Goal: Information Seeking & Learning: Learn about a topic

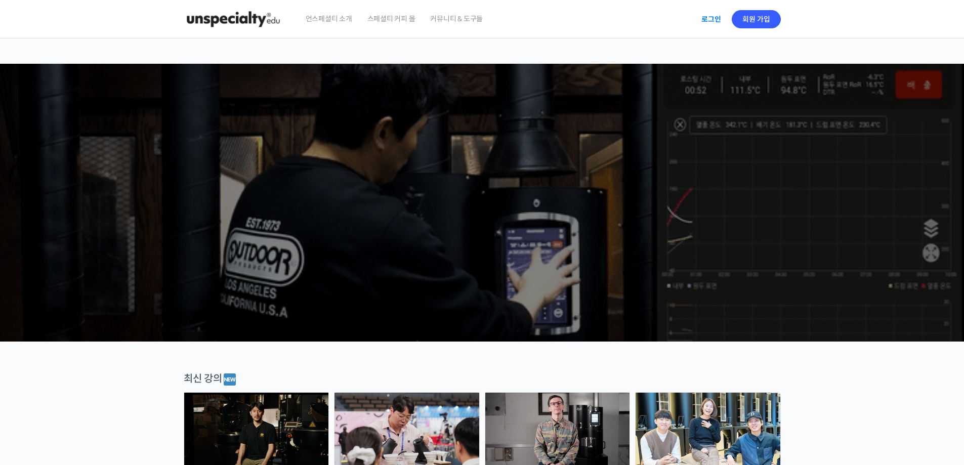
click at [722, 23] on link "로그인" at bounding box center [711, 19] width 32 height 23
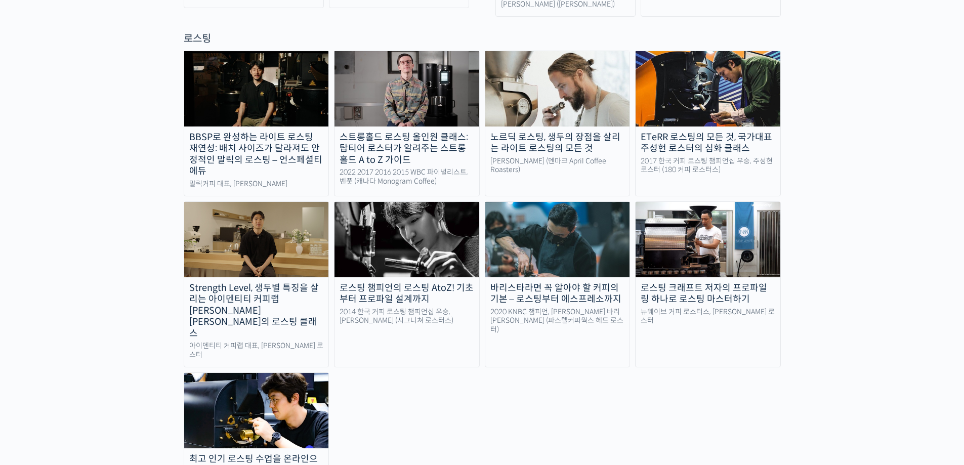
scroll to position [911, 0]
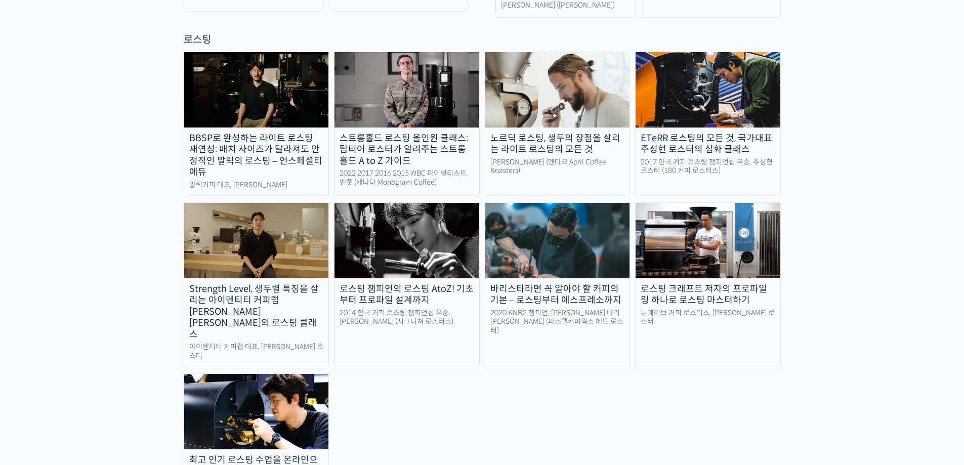
click at [704, 203] on img at bounding box center [708, 240] width 145 height 75
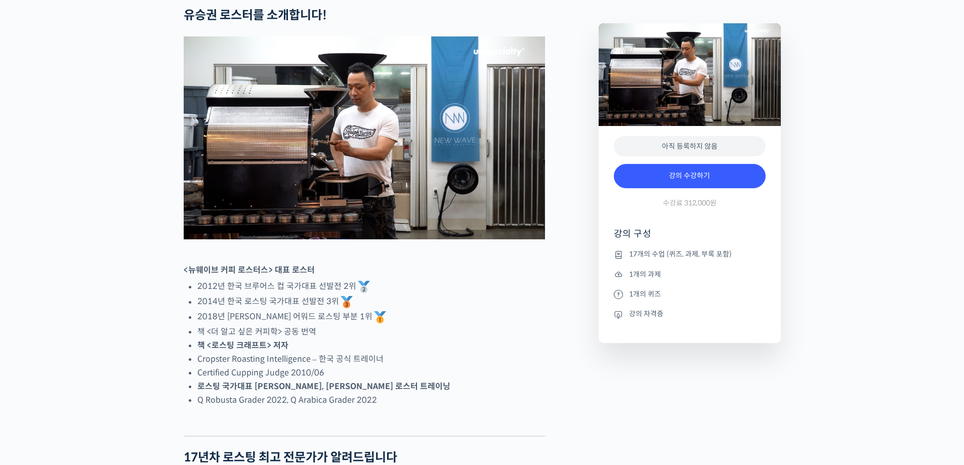
scroll to position [506, 0]
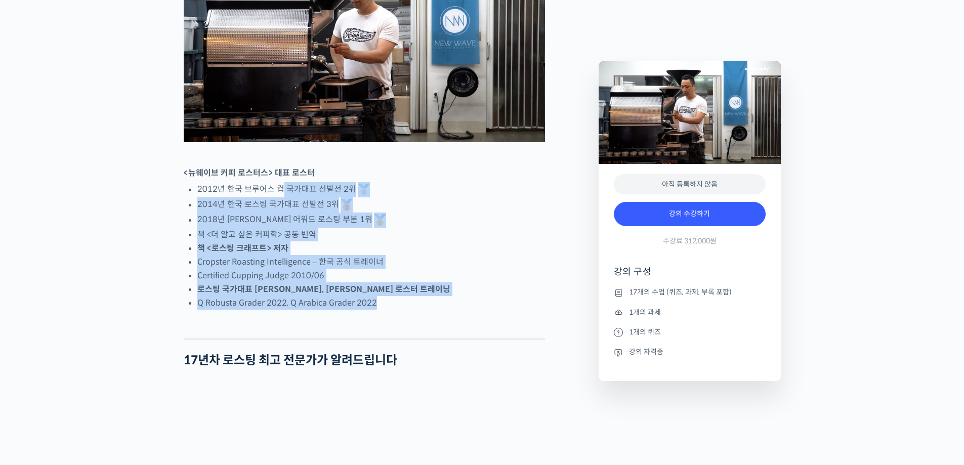
drag, startPoint x: 284, startPoint y: 229, endPoint x: 464, endPoint y: 346, distance: 214.6
click at [530, 296] on li "로스팅 국가대표 [PERSON_NAME], [PERSON_NAME] 로스터 트레이닝" at bounding box center [371, 289] width 348 height 14
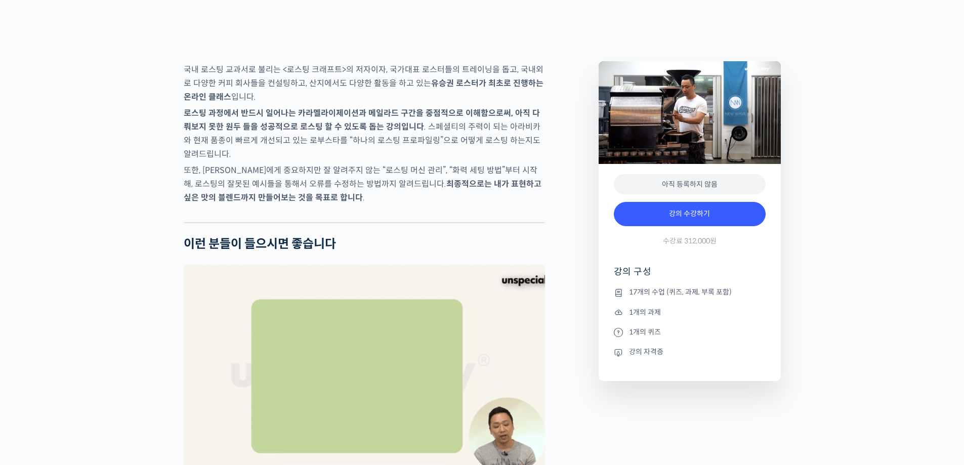
scroll to position [1620, 0]
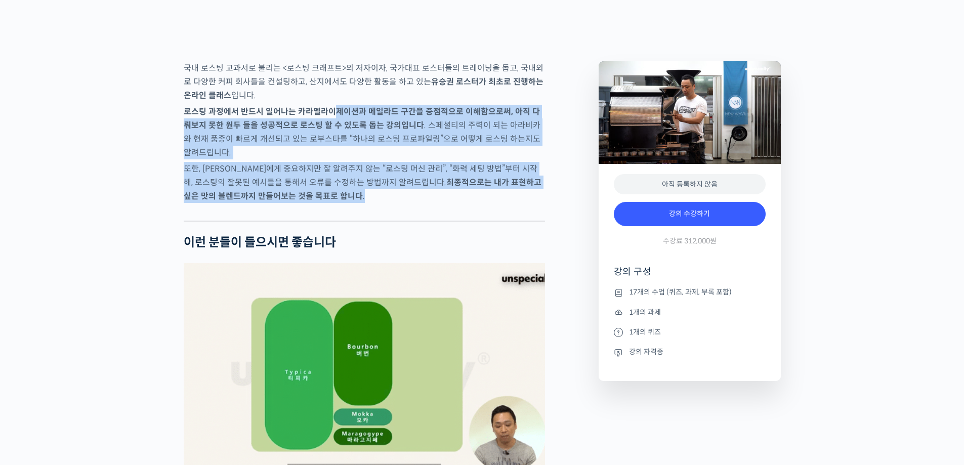
drag, startPoint x: 356, startPoint y: 176, endPoint x: 406, endPoint y: 235, distance: 77.6
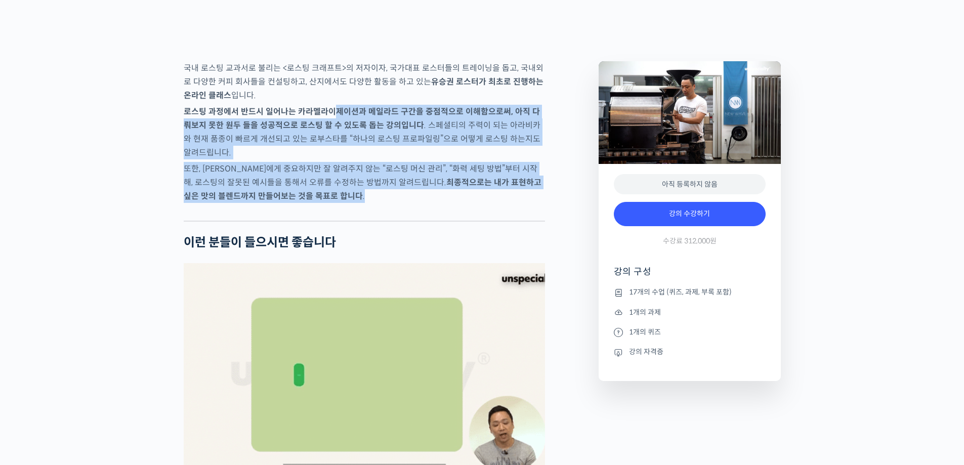
click at [404, 203] on p "또한, 로스터에게 중요하지만 잘 알려주지 않는 “로스팅 머신 관리”, “화력 세팅 방법”부터 시작해, 로스팅의 잘못된 예시들을 통해서 오류를 …" at bounding box center [364, 182] width 361 height 41
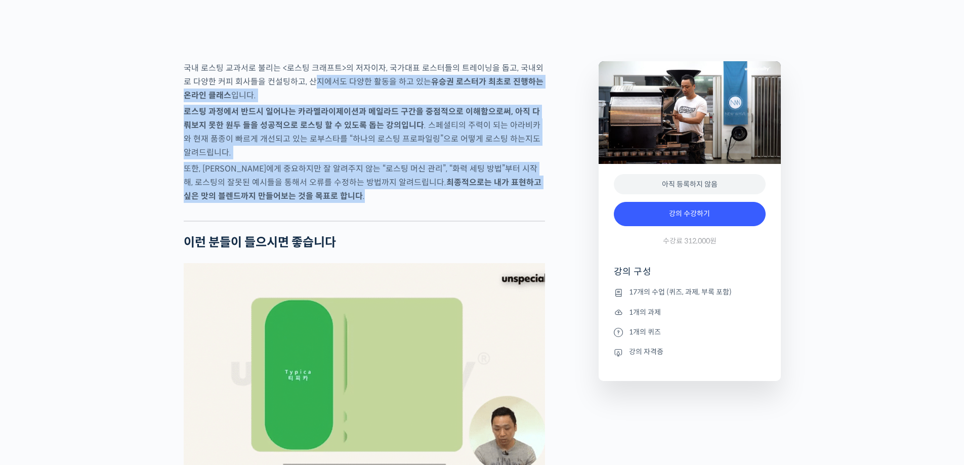
drag, startPoint x: 375, startPoint y: 239, endPoint x: 306, endPoint y: 121, distance: 137.2
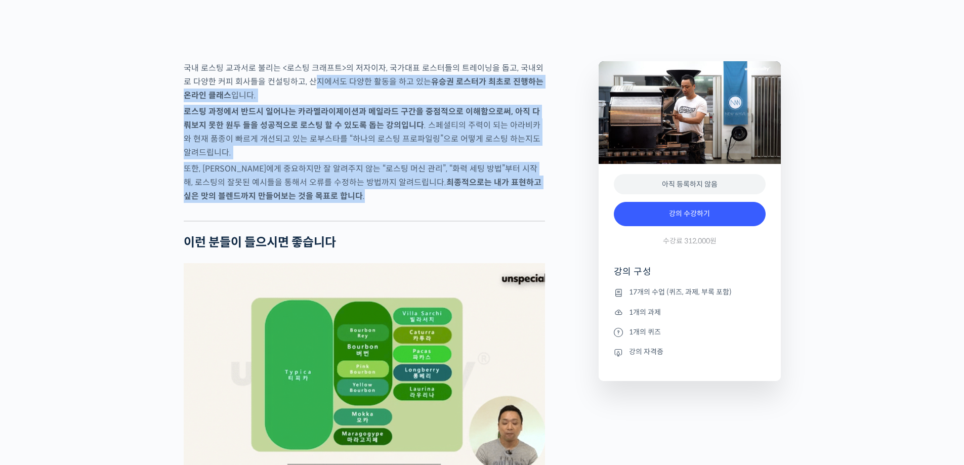
click at [305, 102] on p "국내 로스팅 교과서로 불리는 <로스팅 크래프트>의 저자이자, 국가대표 로스터들의 트레이닝을 돕고, 국내외로 다양한 커피 회사들을 컨설팅하고, …" at bounding box center [364, 81] width 361 height 41
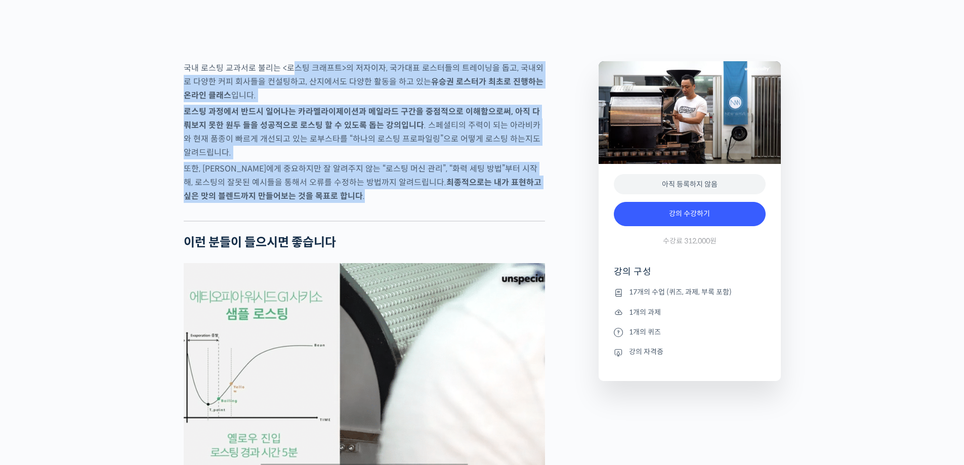
drag, startPoint x: 293, startPoint y: 102, endPoint x: 342, endPoint y: 250, distance: 156.0
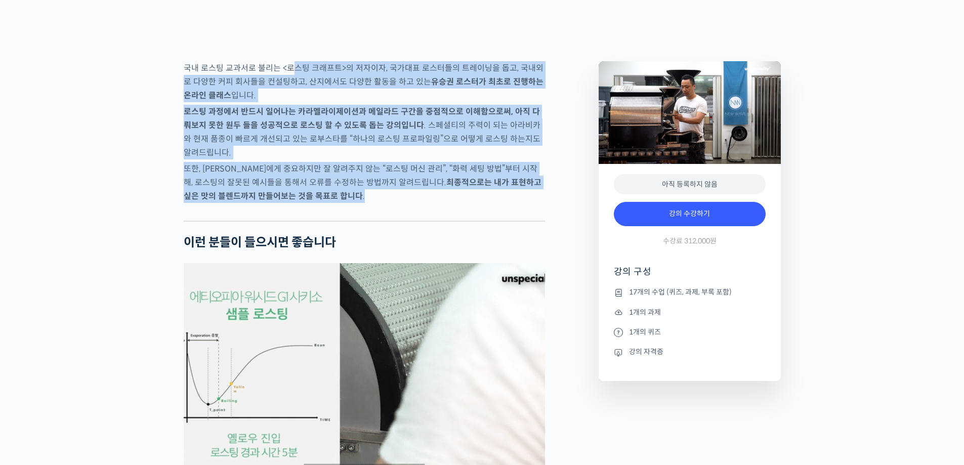
click at [342, 221] on div at bounding box center [364, 212] width 361 height 15
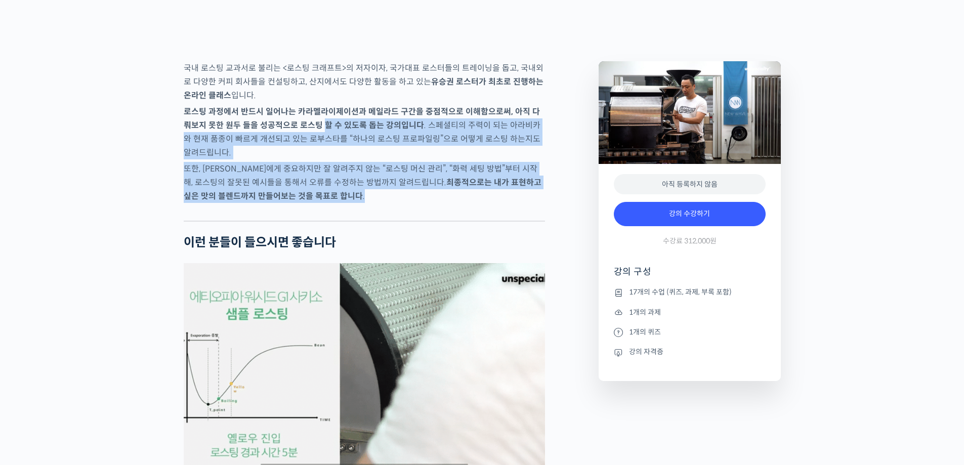
drag, startPoint x: 305, startPoint y: 202, endPoint x: 309, endPoint y: 238, distance: 36.2
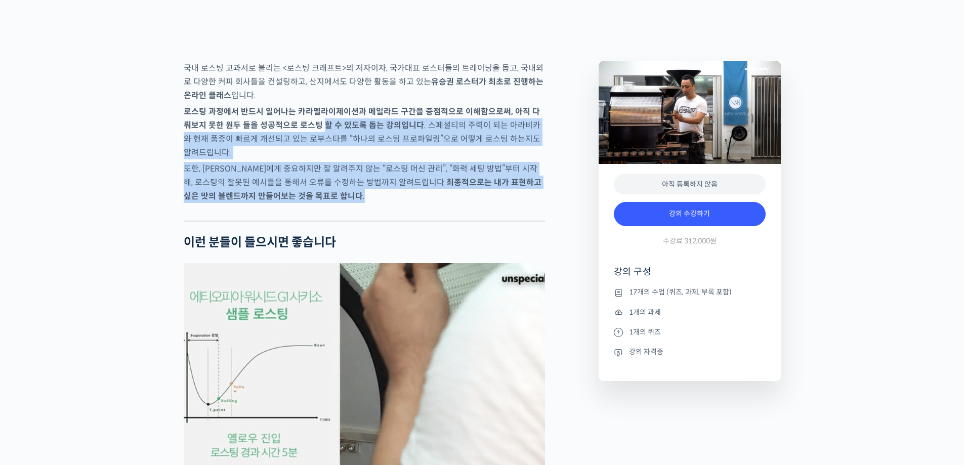
drag, startPoint x: 309, startPoint y: 238, endPoint x: 300, endPoint y: 224, distance: 17.1
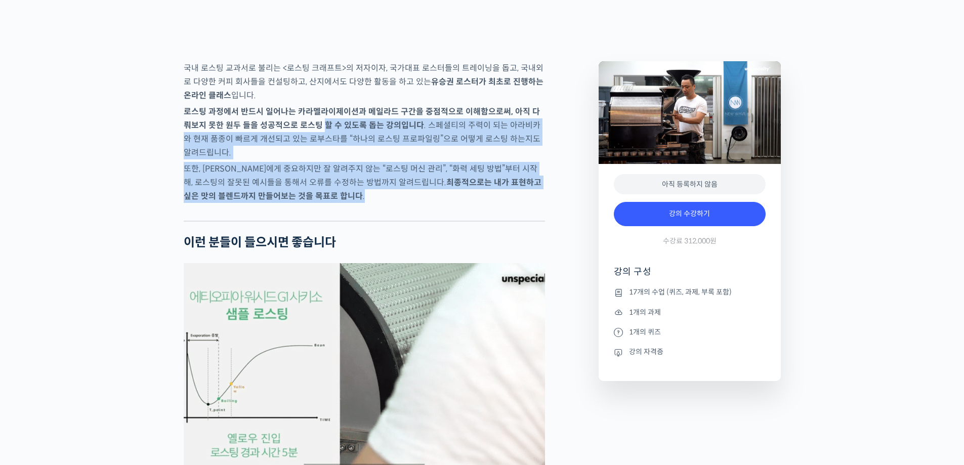
click at [310, 203] on p "또한, 로스터에게 중요하지만 잘 알려주지 않는 “로스팅 머신 관리”, “화력 세팅 방법”부터 시작해, 로스팅의 잘못된 예시들을 통해서 오류를 …" at bounding box center [364, 182] width 361 height 41
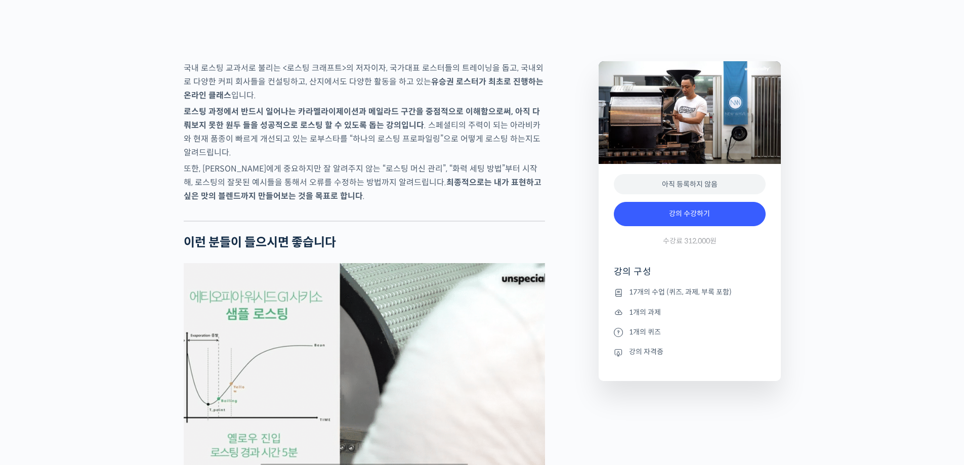
scroll to position [1771, 0]
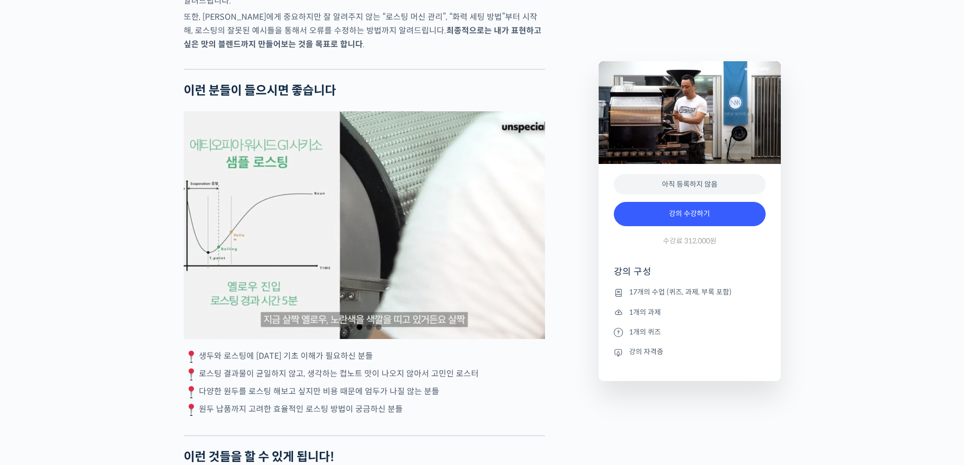
click at [216, 254] on div "2 / 4" at bounding box center [364, 225] width 361 height 228
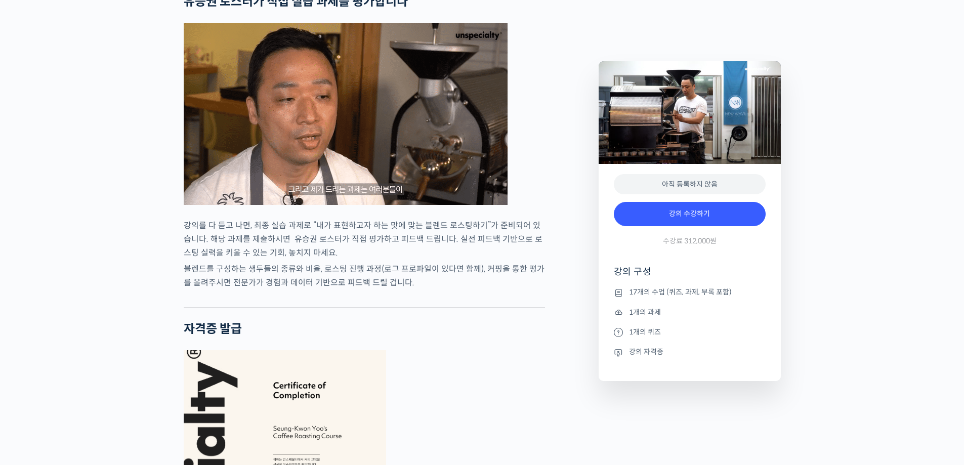
scroll to position [2986, 0]
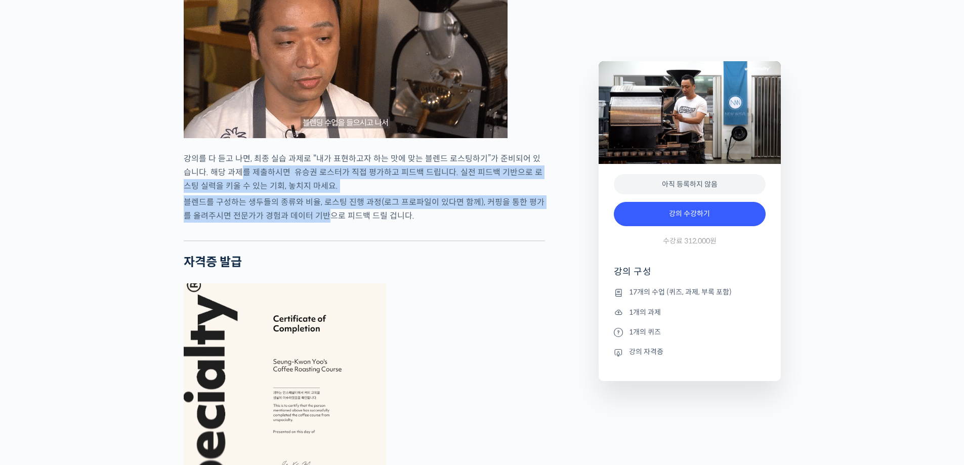
drag, startPoint x: 279, startPoint y: 232, endPoint x: 324, endPoint y: 251, distance: 49.0
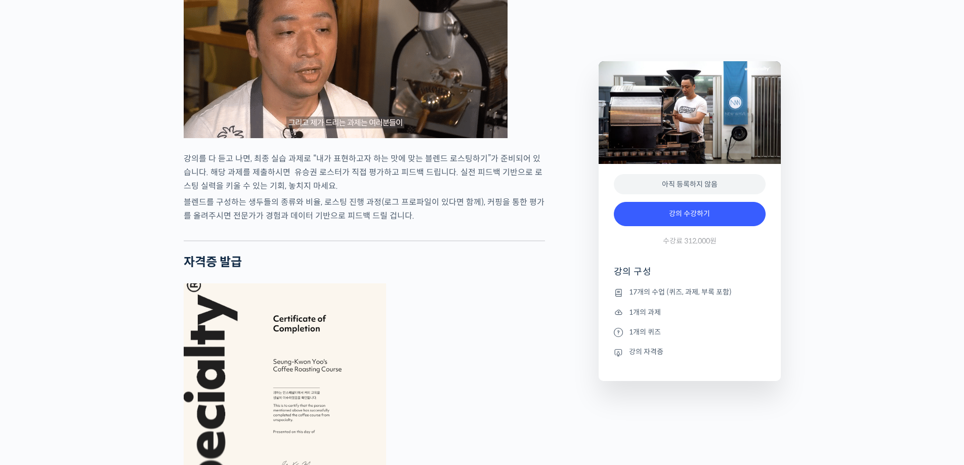
click at [324, 223] on p "블렌드를 구성하는 생두들의 종류와 비율, 로스팅 진행 과정(로그 프로파일이 있다면 함께), 커핑을 통한 평가를 올려주시면 전문가가 경험과 데이…" at bounding box center [364, 208] width 361 height 27
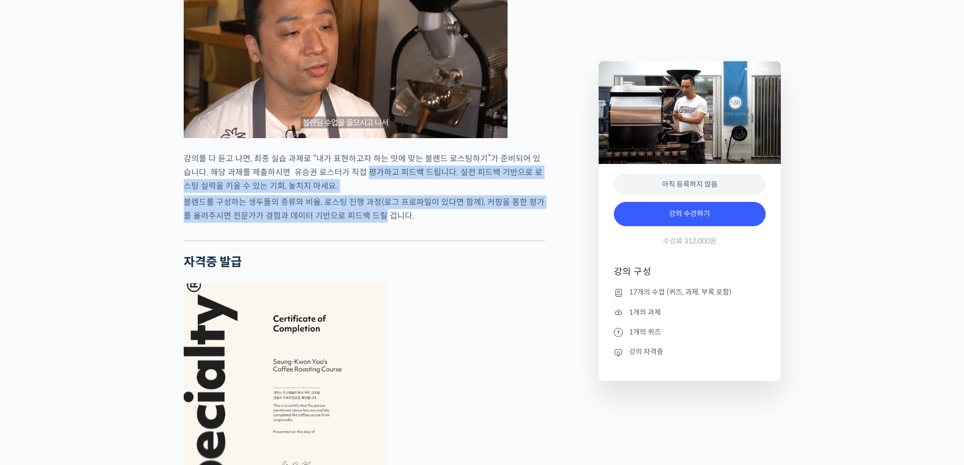
drag, startPoint x: 359, startPoint y: 206, endPoint x: 374, endPoint y: 258, distance: 53.7
click at [374, 223] on p "블렌드를 구성하는 생두들의 종류와 비율, 로스팅 진행 과정(로그 프로파일이 있다면 함께), 커핑을 통한 평가를 올려주시면 전문가가 경험과 데이…" at bounding box center [364, 208] width 361 height 27
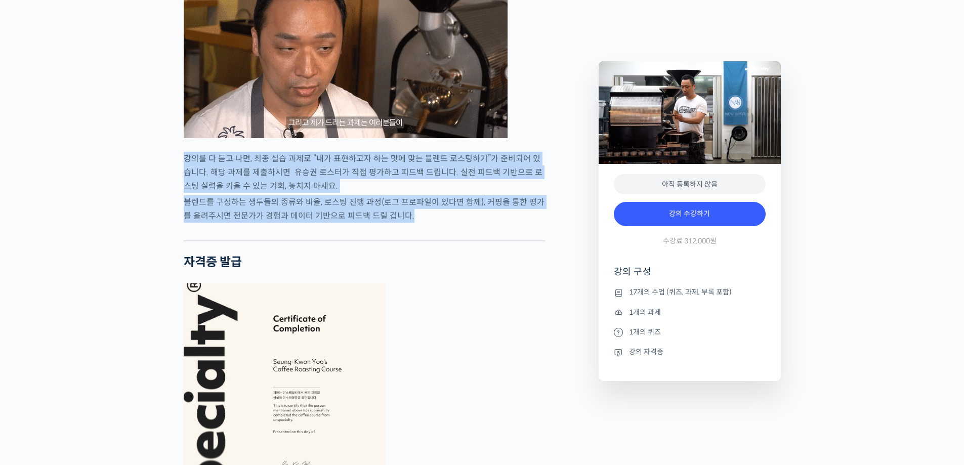
drag, startPoint x: 401, startPoint y: 255, endPoint x: 180, endPoint y: 204, distance: 227.5
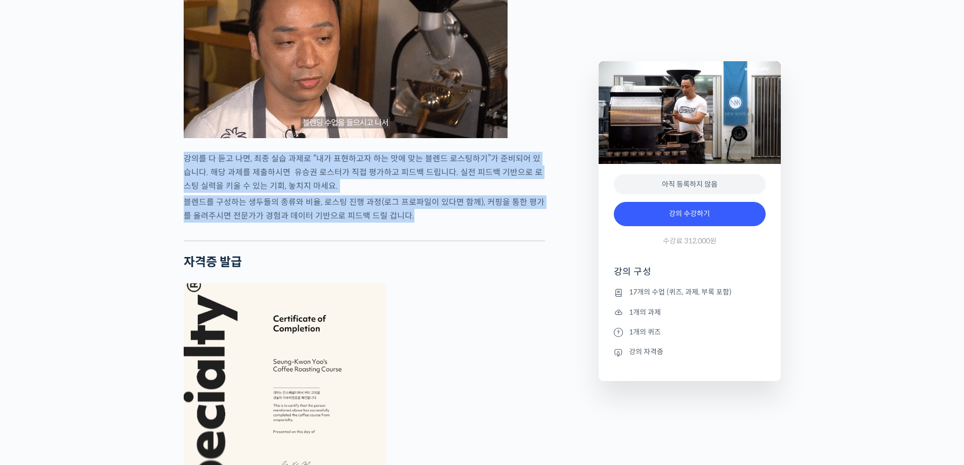
click at [180, 204] on div "유승권 로스터를 소개합니다! <뉴웨이브 커피 로스터스> 대표 로스터 2012년 한국 브루어스 컵 국가대표 선발전 2위 2014년 한국 로스팅 …" at bounding box center [386, 210] width 415 height 5559
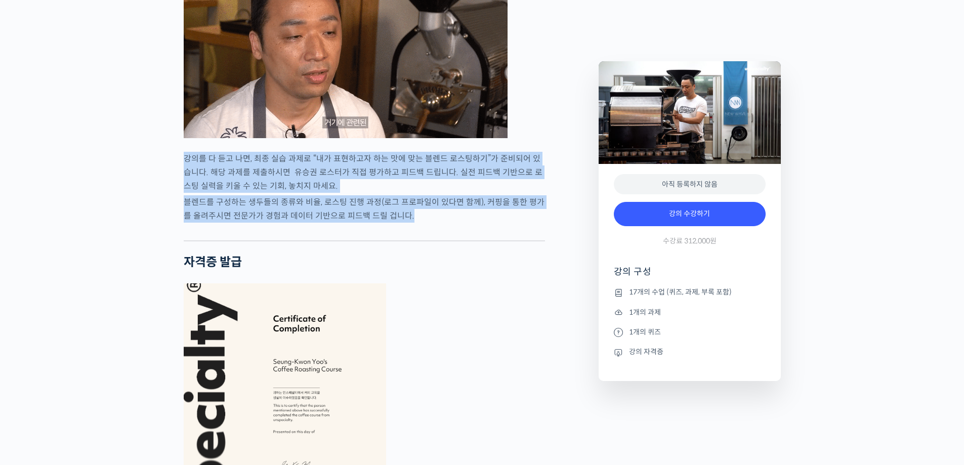
click at [183, 199] on div "유승권 로스터를 소개합니다! <뉴웨이브 커피 로스터스> 대표 로스터 2012년 한국 브루어스 컵 국가대표 선발전 2위 2014년 한국 로스팅 …" at bounding box center [386, 210] width 415 height 5559
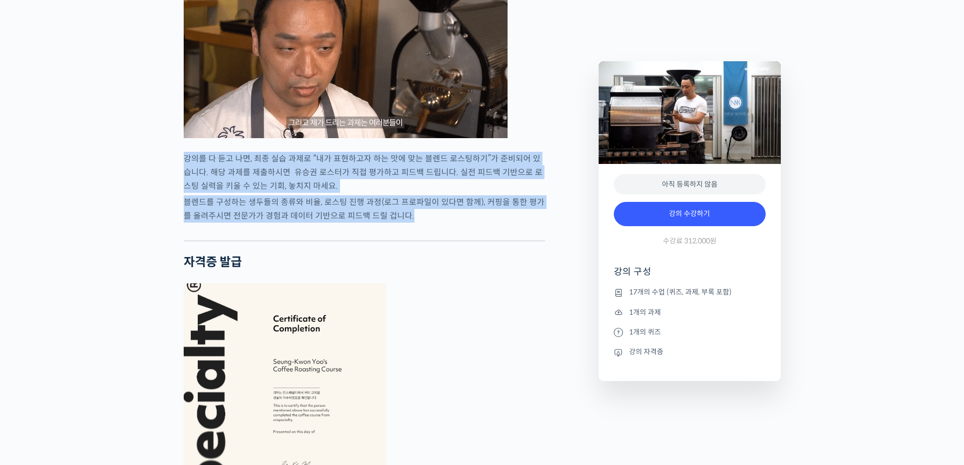
drag, startPoint x: 183, startPoint y: 194, endPoint x: 470, endPoint y: 262, distance: 295.0
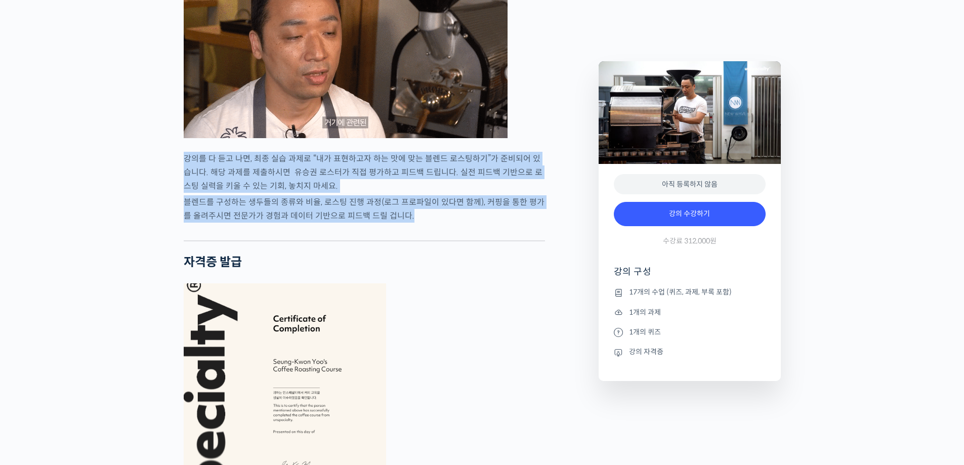
click at [470, 223] on p "블렌드를 구성하는 생두들의 종류와 비율, 로스팅 진행 과정(로그 프로파일이 있다면 함께), 커핑을 통한 평가를 올려주시면 전문가가 경험과 데이…" at bounding box center [364, 208] width 361 height 27
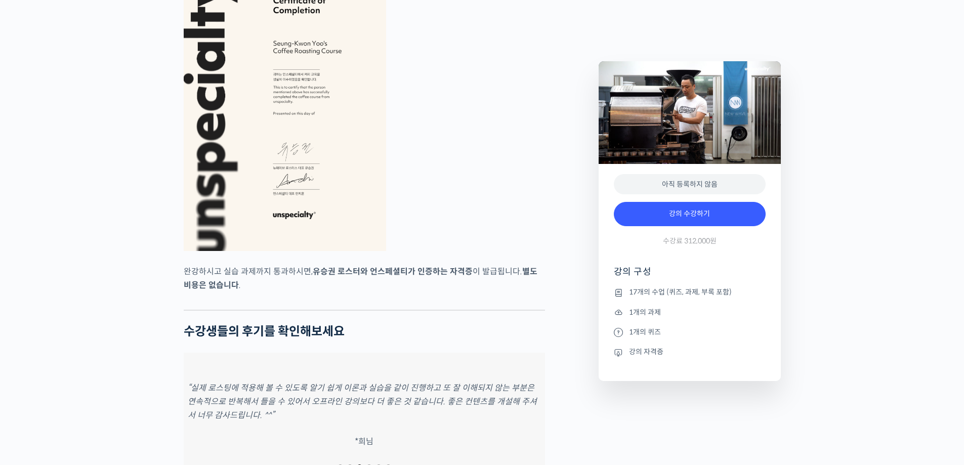
scroll to position [3644, 0]
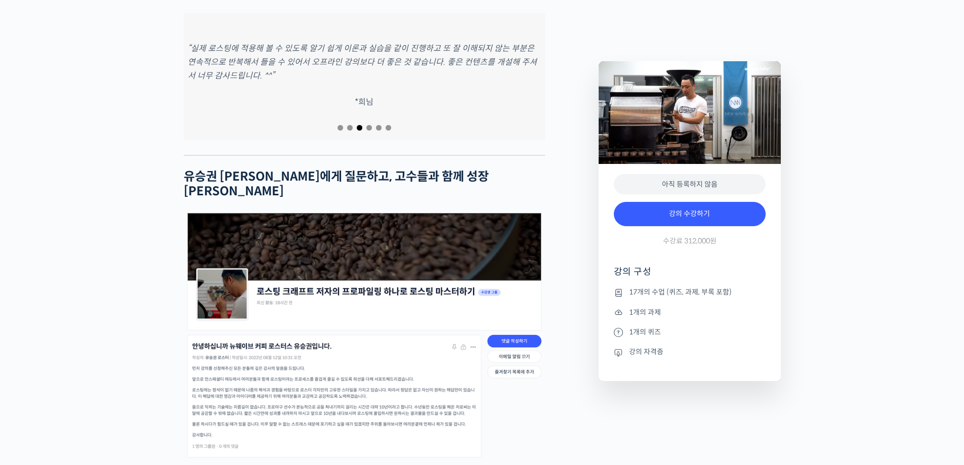
drag, startPoint x: 365, startPoint y: 163, endPoint x: 400, endPoint y: 168, distance: 35.3
click at [400, 135] on div at bounding box center [364, 128] width 361 height 14
click at [235, 81] on em "“유승권 대표님의 강의를 통해서 로스팅의 기본 개념을 어느 정도 이해한 것 같아서 만족스럽습니다. 또한, 여러 번 반복 듣기를 통해서 이해가 …" at bounding box center [177, 62] width 351 height 38
click at [392, 82] on p "“매장을 운영하는 중이었는데 최근 로스터기를 수리하며 변수가 생긴 부분이 있어서 애를 많이 먹고 있었는데 유승권 로스터님의 강의로 로스팅을 체…" at bounding box center [337, 62] width 353 height 41
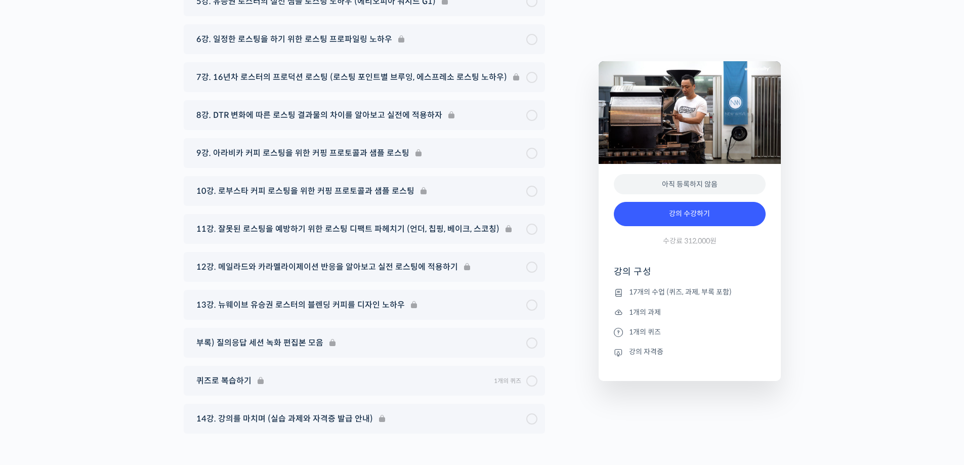
scroll to position [5466, 0]
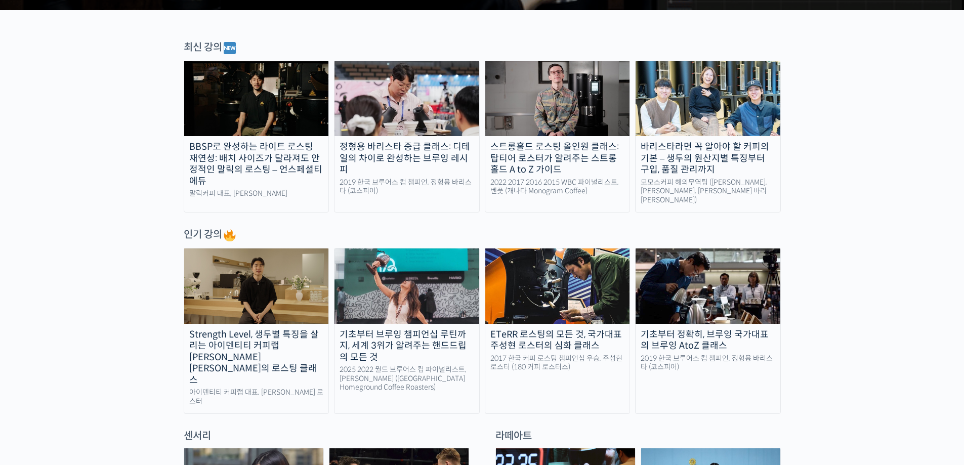
scroll to position [304, 0]
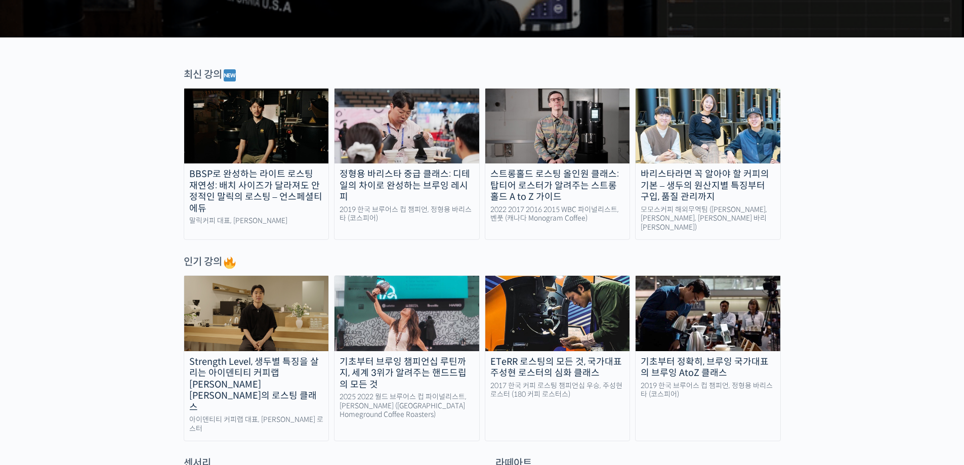
click at [578, 120] on img at bounding box center [557, 126] width 145 height 75
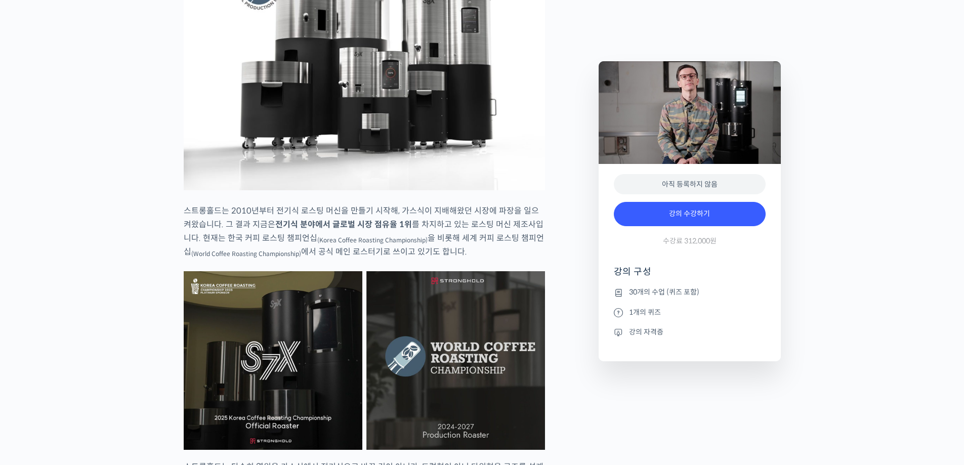
scroll to position [1670, 0]
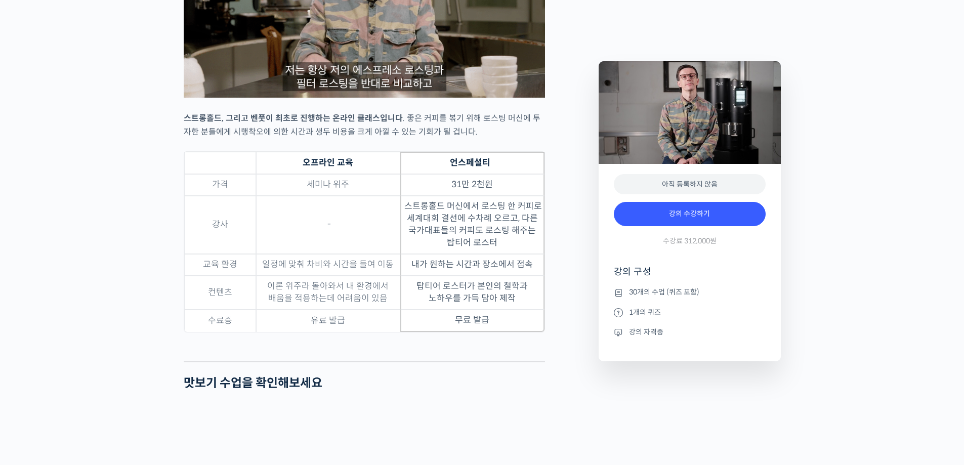
scroll to position [2986, 0]
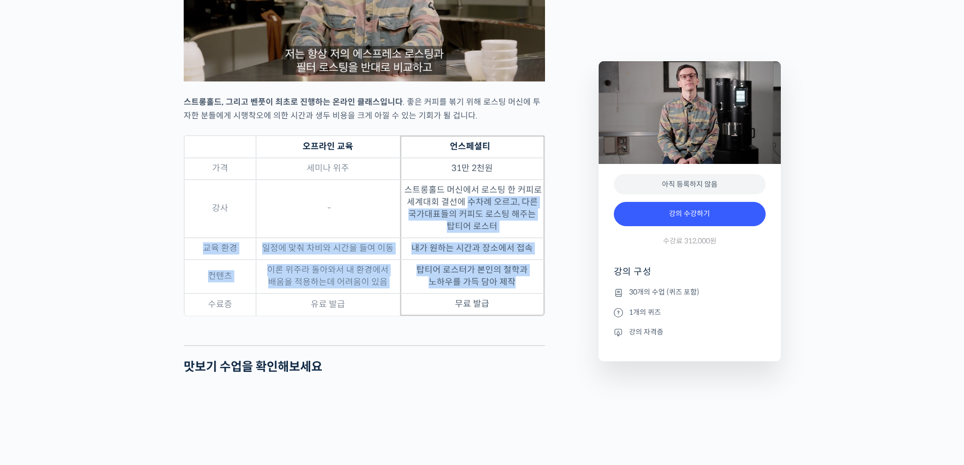
drag, startPoint x: 504, startPoint y: 292, endPoint x: 515, endPoint y: 314, distance: 24.9
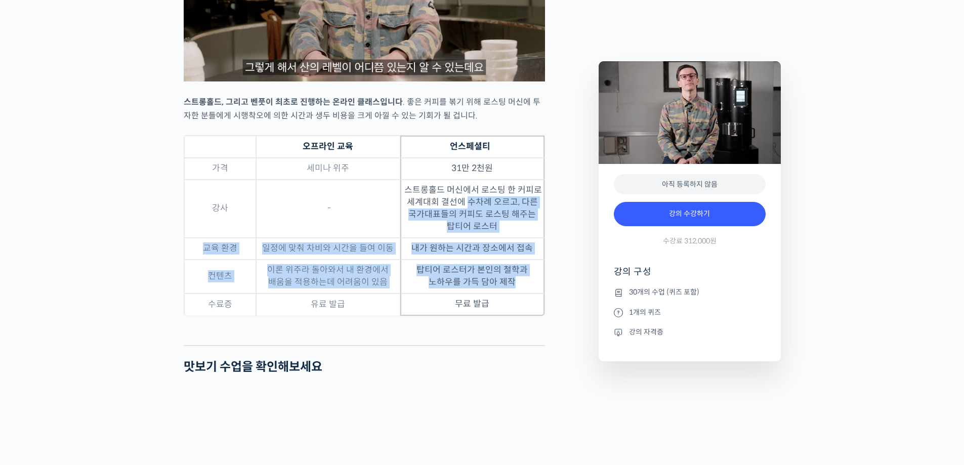
click at [515, 314] on tbody "가격 세미나 위주 31만 2천원 강사 - 스트롱홀드 머신에서 로스팅 한 커피로 세계대회 결선에 수차례 오르고, 다른 국가대표들의 커피도 로…" at bounding box center [364, 237] width 360 height 158
click at [483, 238] on td "스트롱홀드 머신에서 로스팅 한 커피로 세계대회 결선에 수차례 오르고, 다른 국가대표들의 커피도 로스팅 해주는 탑티어 로스터" at bounding box center [472, 209] width 144 height 58
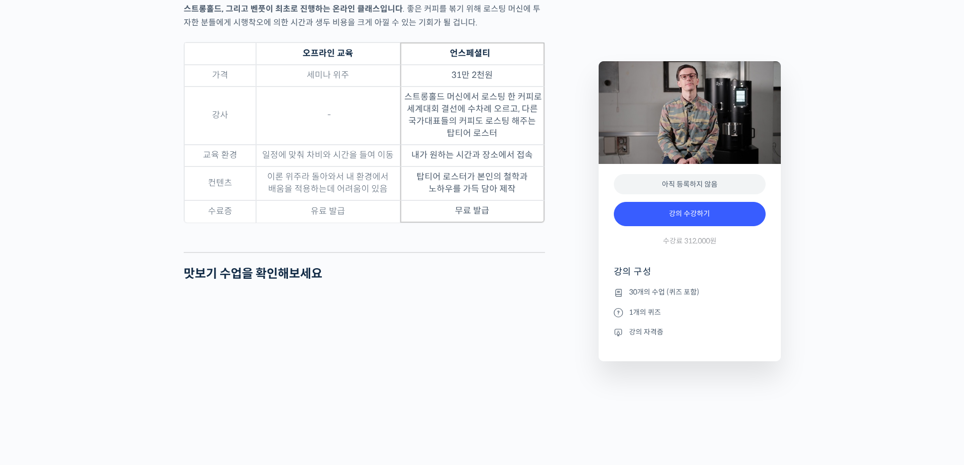
scroll to position [3087, 0]
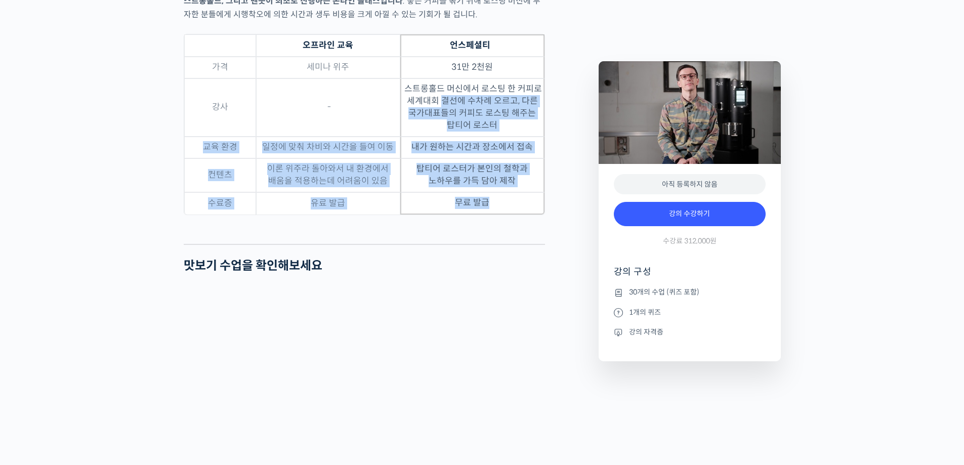
drag, startPoint x: 457, startPoint y: 158, endPoint x: 483, endPoint y: 263, distance: 107.4
click at [485, 215] on td "무료 발급" at bounding box center [472, 203] width 144 height 22
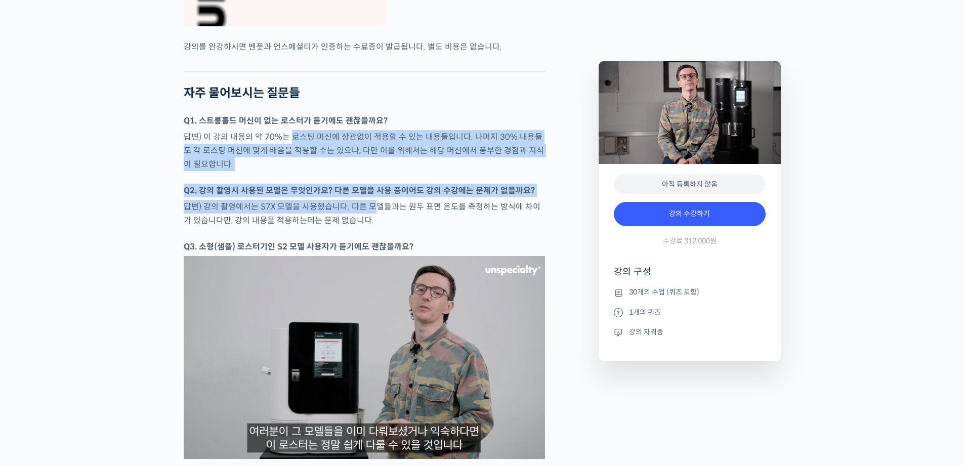
scroll to position [4251, 0]
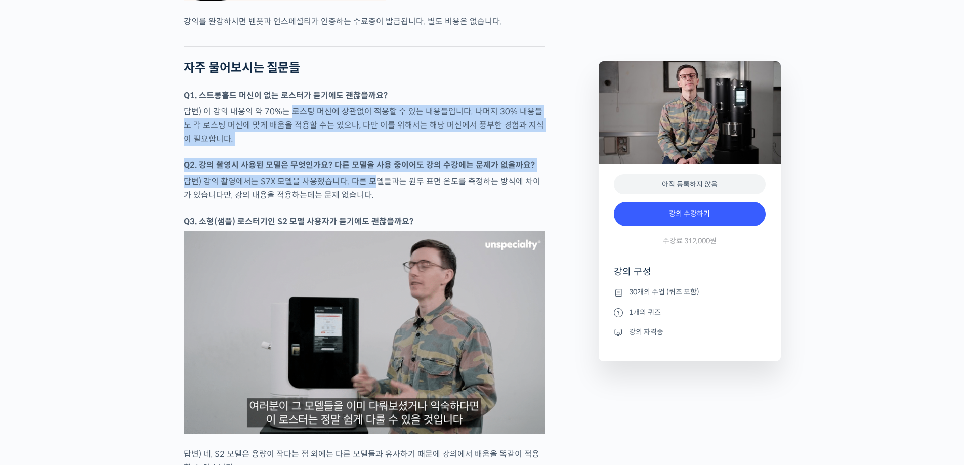
drag, startPoint x: 289, startPoint y: 191, endPoint x: 375, endPoint y: 202, distance: 86.2
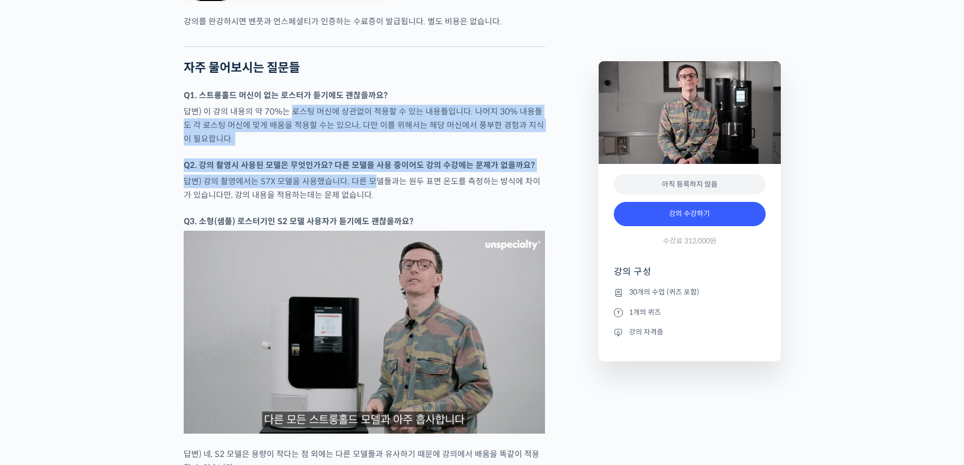
click at [394, 171] on strong "Q2. 강의 촬영시 사용된 모델은 무엇인가요? 다른 모델을 사용 중이어도 강의 수강에는 문제가 없을까요?" at bounding box center [359, 165] width 351 height 11
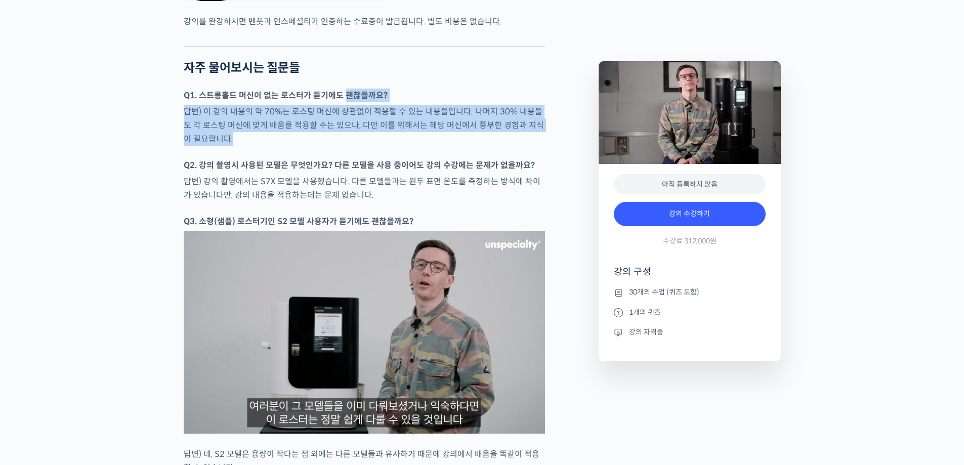
drag, startPoint x: 344, startPoint y: 126, endPoint x: 372, endPoint y: 169, distance: 51.9
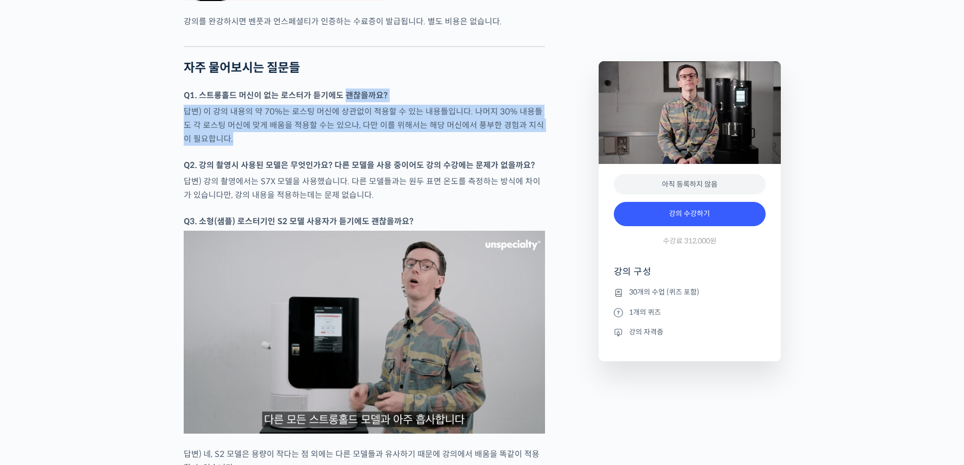
click at [372, 146] on p "답변) 이 강의 내용의 약 70%는 로스팅 머신에 상관없이 적용할 수 있는 내용들입니다. 나머지 30% 내용들도 각 로스팅 머신에 맞게 배움을…" at bounding box center [364, 125] width 361 height 41
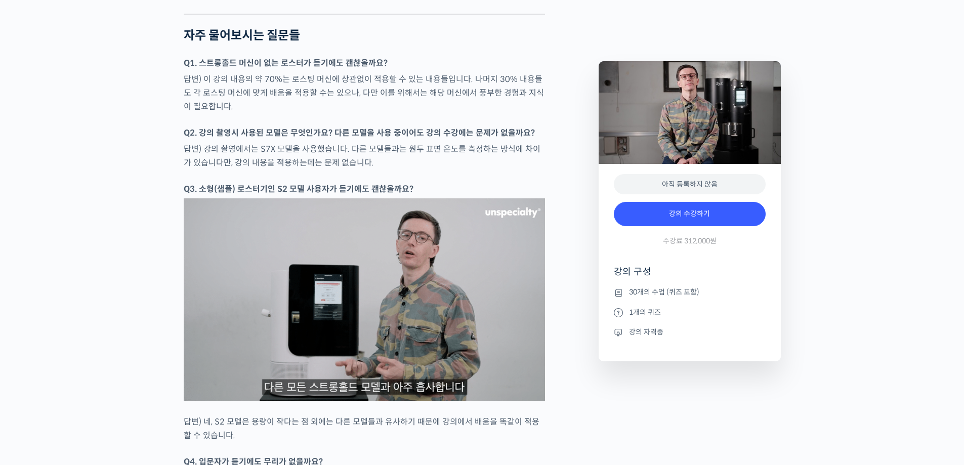
scroll to position [4302, 0]
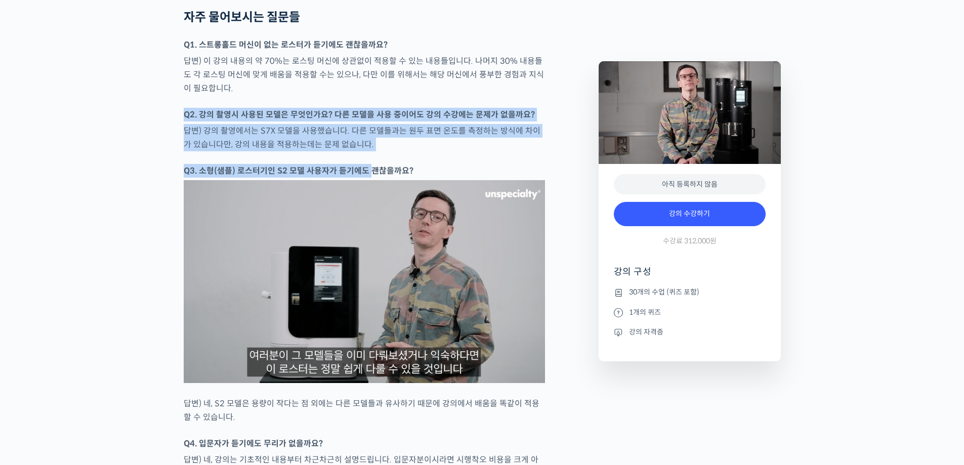
drag, startPoint x: 383, startPoint y: 123, endPoint x: 368, endPoint y: 191, distance: 69.4
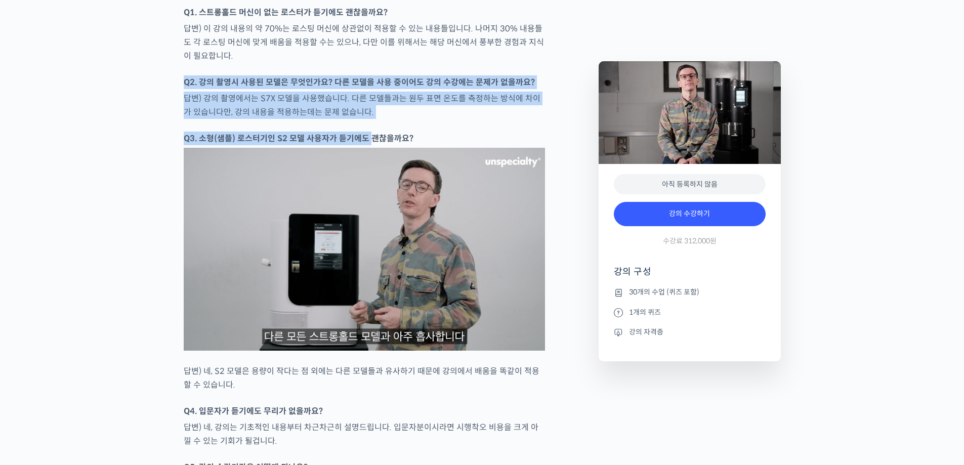
click at [368, 191] on img at bounding box center [364, 249] width 361 height 203
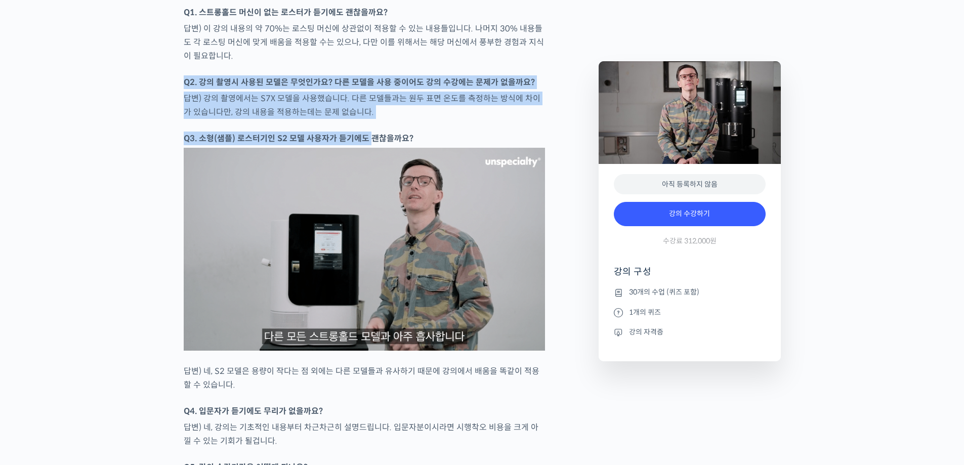
scroll to position [4353, 0]
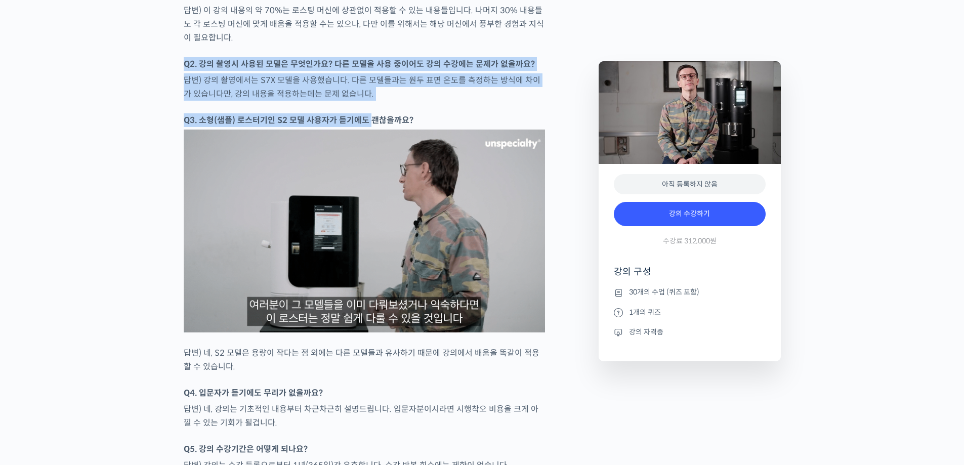
click at [357, 101] on p "답변) 강의 촬영에서는 S7X 모델을 사용했습니다. 다른 모델들과는 원두 표면 온도를 측정하는 방식에 차이가 있습니다만, 강의 내용을 적용하는…" at bounding box center [364, 86] width 361 height 27
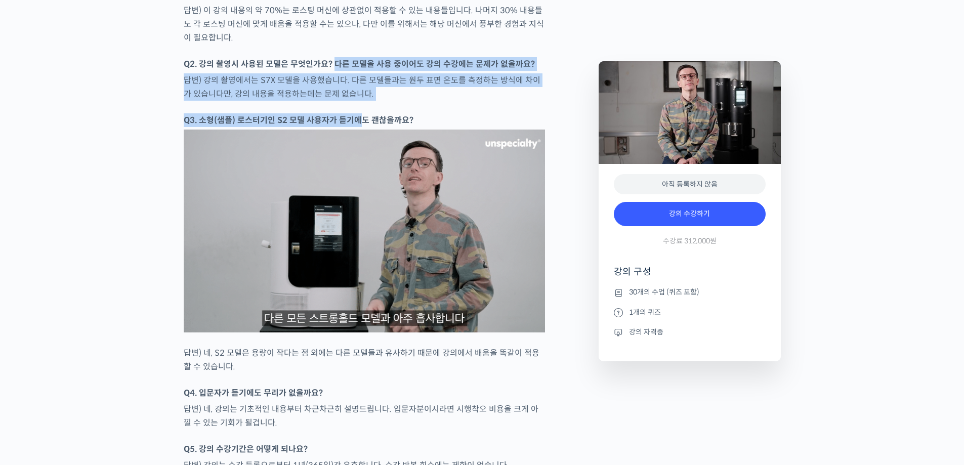
drag, startPoint x: 331, startPoint y: 85, endPoint x: 357, endPoint y: 144, distance: 63.9
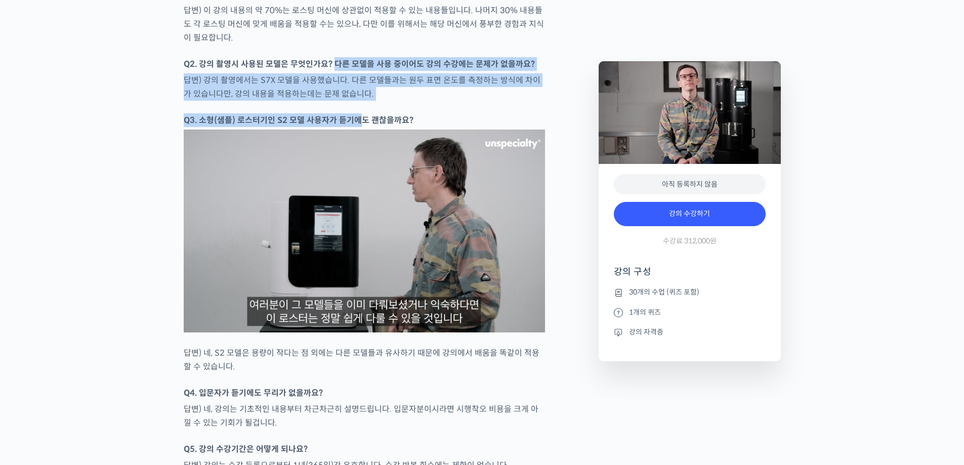
click at [374, 101] on p "답변) 강의 촬영에서는 S7X 모델을 사용했습니다. 다른 모델들과는 원두 표면 온도를 측정하는 방식에 차이가 있습니다만, 강의 내용을 적용하는…" at bounding box center [364, 86] width 361 height 27
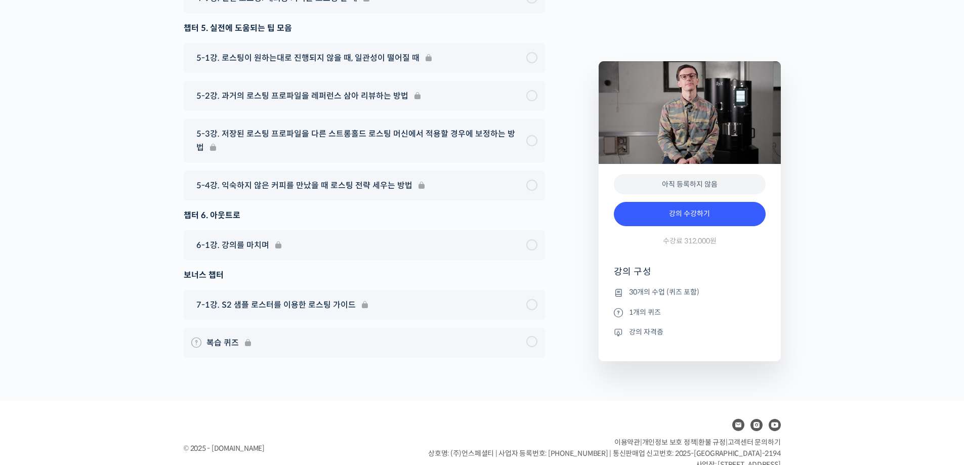
scroll to position [6023, 0]
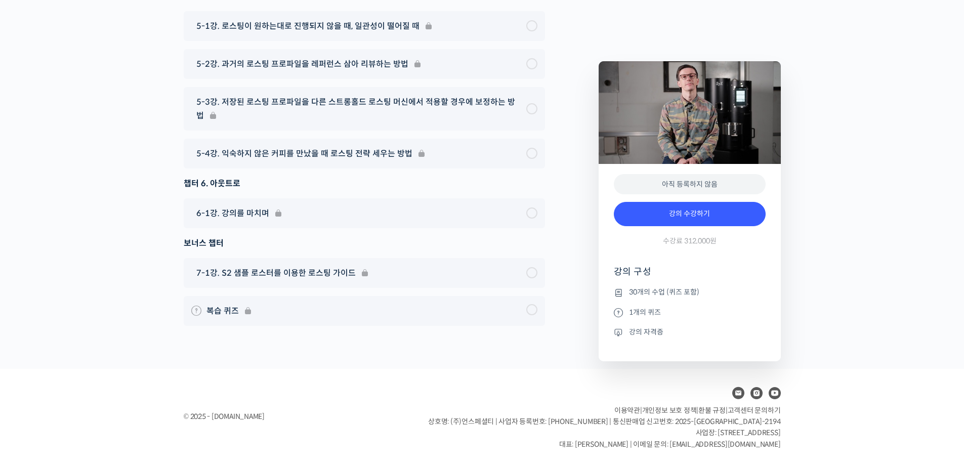
click at [257, 39] on div "5-1강. 로스팅이 원하는대로 진행되지 않을 때, 일관성이 떨어질 때" at bounding box center [364, 26] width 361 height 30
